Goal: Navigation & Orientation: Find specific page/section

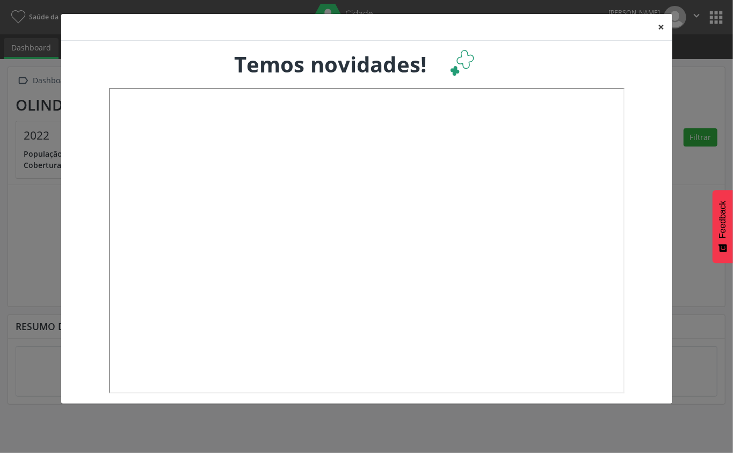
click at [665, 33] on button "×" at bounding box center [661, 27] width 21 height 26
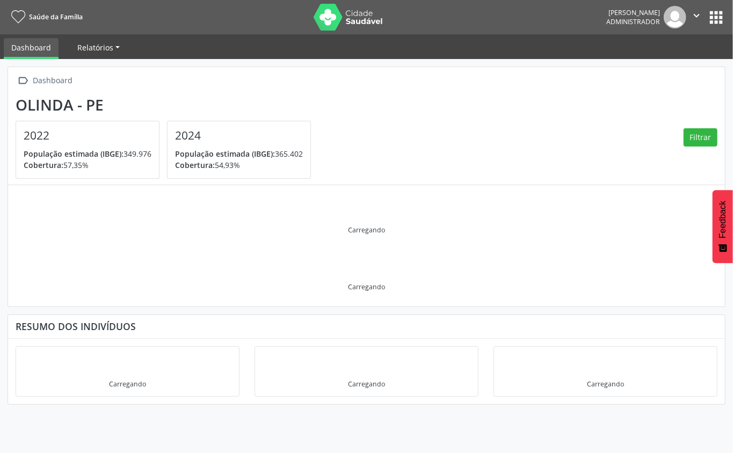
click at [102, 52] on span "Relatórios" at bounding box center [95, 47] width 36 height 10
click at [710, 18] on button "apps" at bounding box center [716, 17] width 19 height 19
click at [102, 57] on li "Relatórios Desfechos da visita" at bounding box center [98, 48] width 57 height 21
click at [108, 48] on span "Relatórios" at bounding box center [95, 47] width 36 height 10
click at [103, 50] on span "Relatórios" at bounding box center [95, 47] width 36 height 10
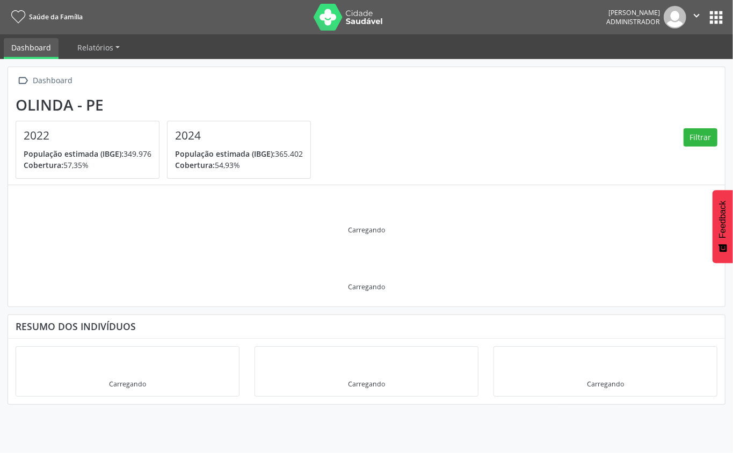
click at [0, 28] on nav "Saúde da Família [PERSON_NAME] Administrador  Configurações Sair apps" at bounding box center [366, 17] width 733 height 34
click at [717, 13] on button "apps" at bounding box center [716, 17] width 19 height 19
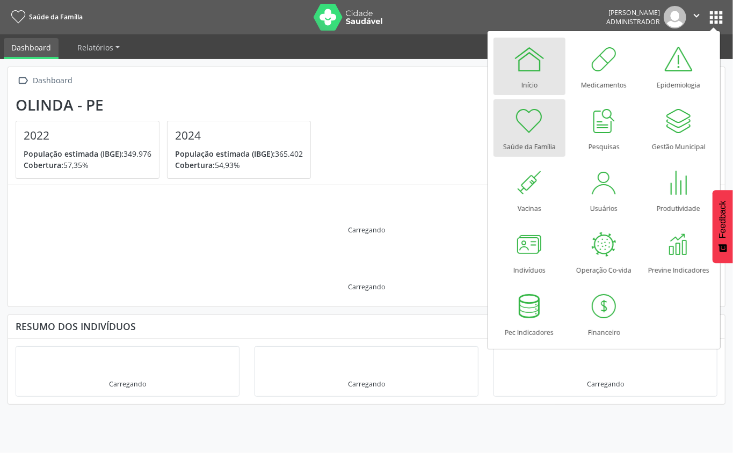
click at [501, 63] on link "Início" at bounding box center [530, 66] width 72 height 57
